Goal: Information Seeking & Learning: Learn about a topic

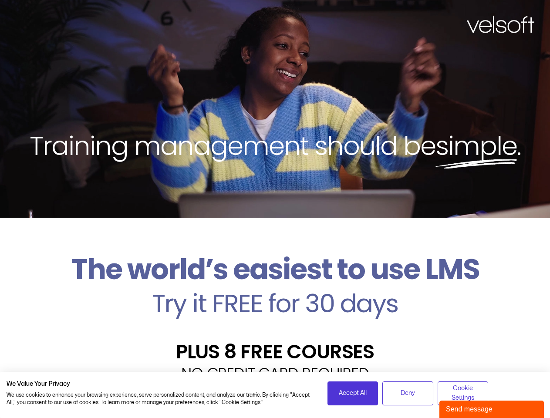
click at [275, 209] on div "Training management should be simple ." at bounding box center [275, 109] width 550 height 218
click at [353, 394] on span "Accept All" at bounding box center [353, 394] width 28 height 10
click at [408, 394] on div "Velsoft’s Znanja LMS is built for small and medium-sized businesses that want t…" at bounding box center [275, 418] width 537 height 64
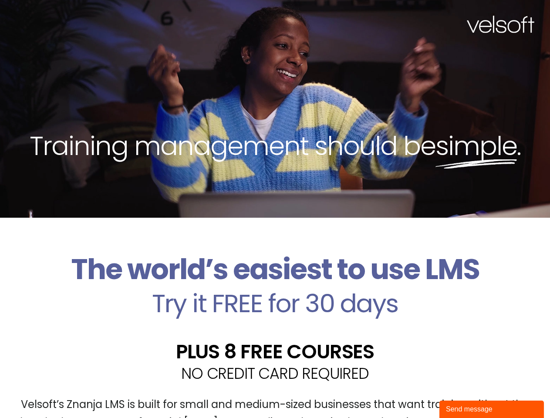
click at [463, 394] on div "Velsoft’s Znanja LMS is built for small and medium-sized businesses that want t…" at bounding box center [275, 418] width 537 height 64
click at [492, 410] on div "Send message" at bounding box center [492, 409] width 92 height 10
